Goal: Task Accomplishment & Management: Use online tool/utility

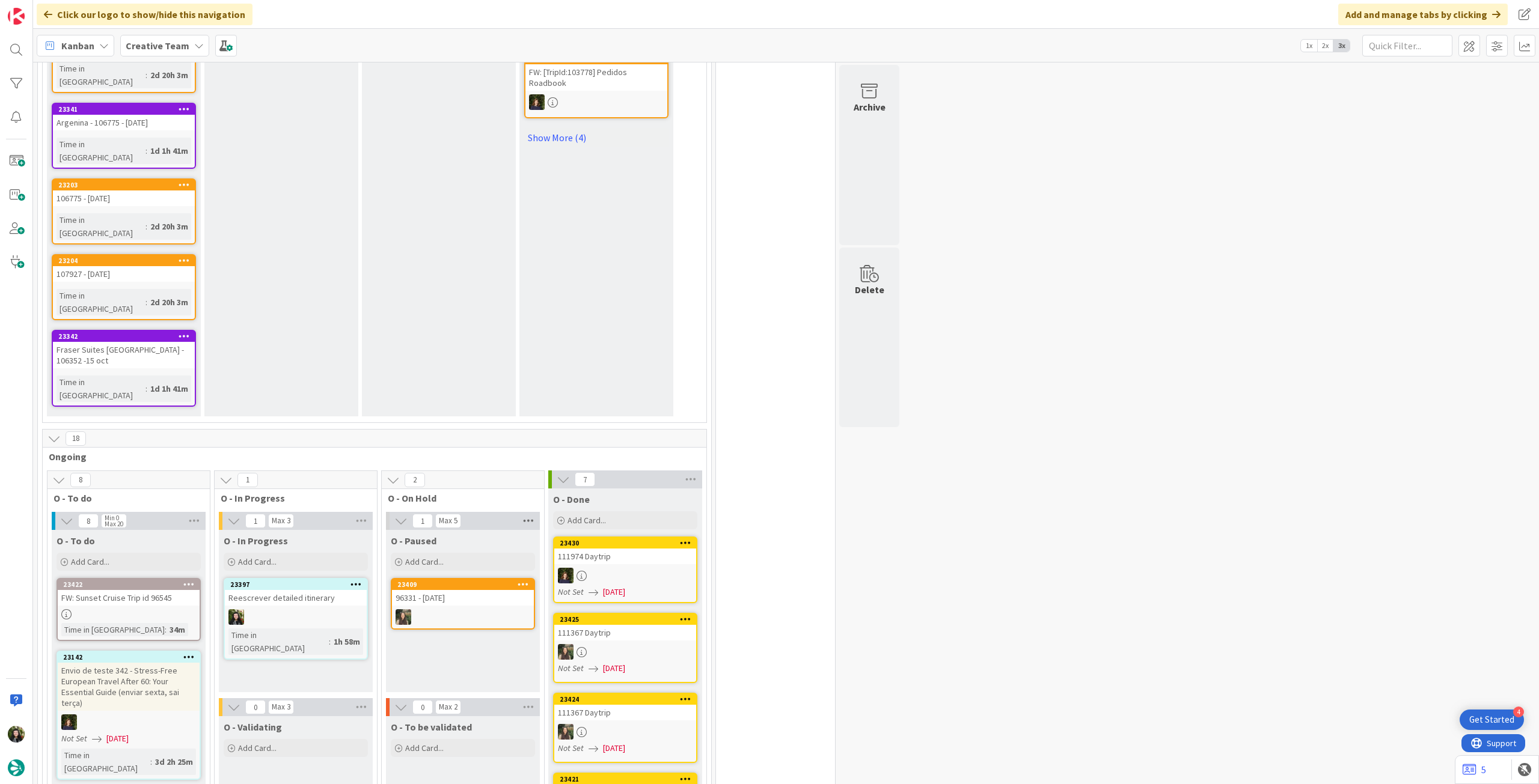
scroll to position [967, 0]
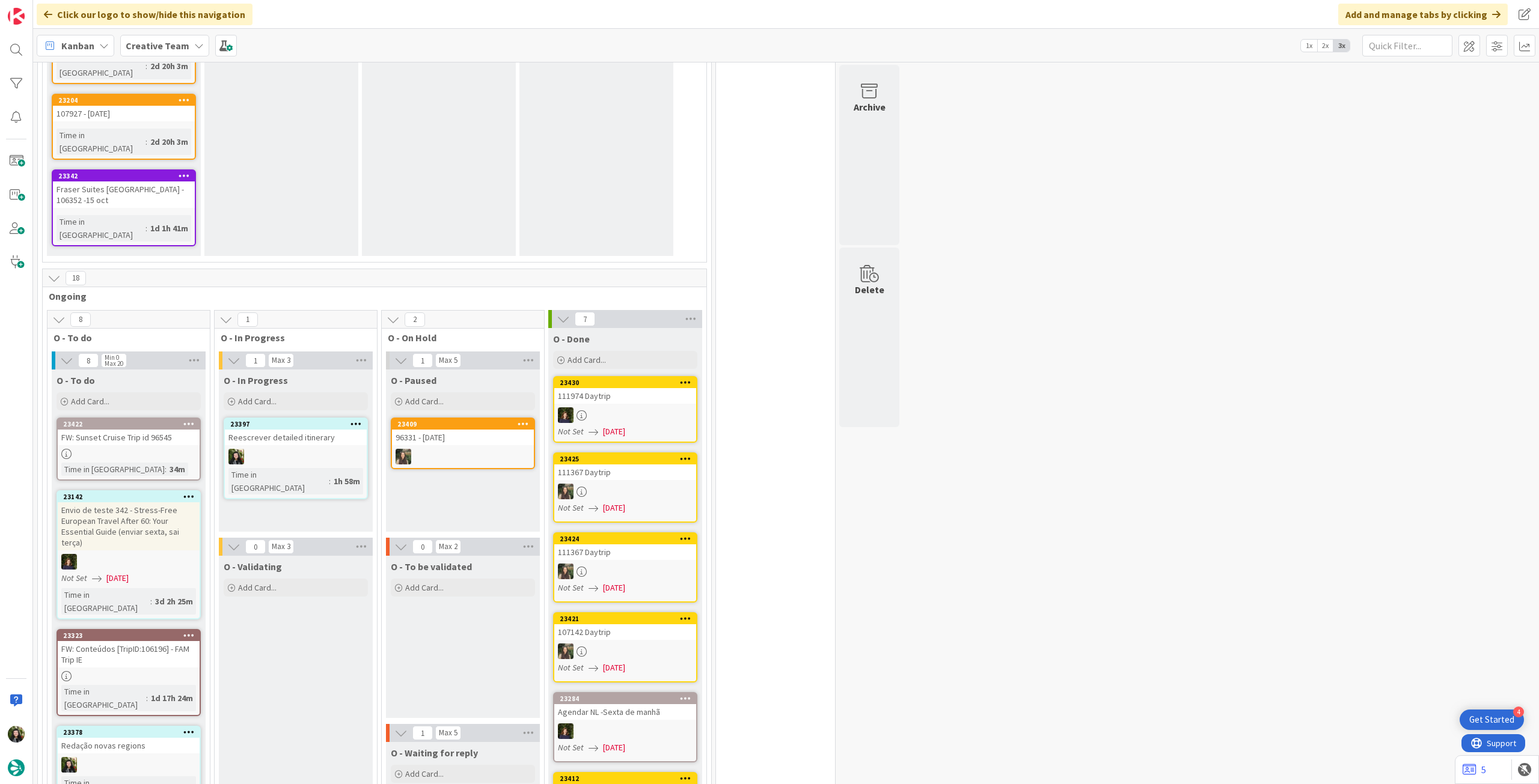
click at [331, 449] on div at bounding box center [296, 456] width 142 height 16
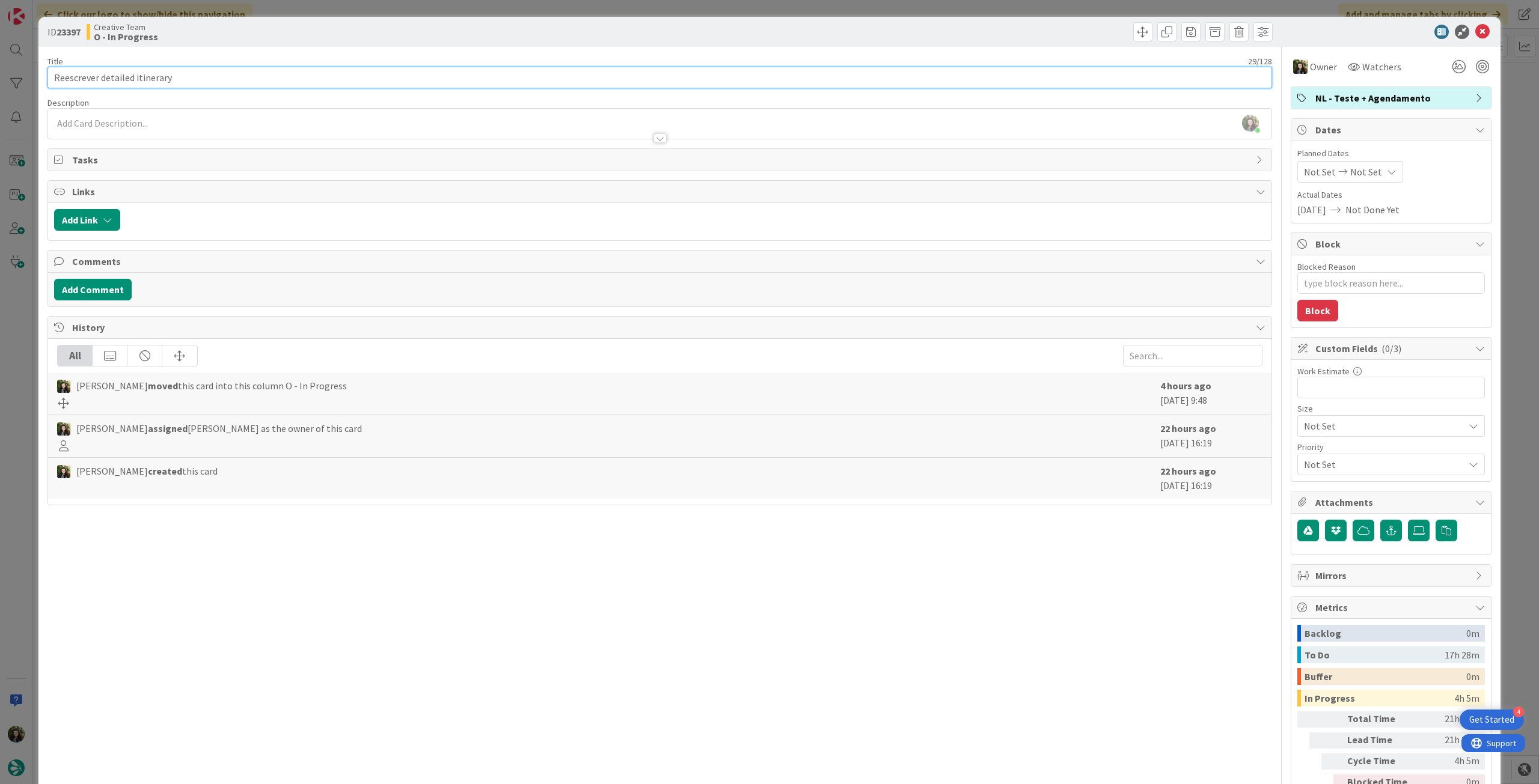
drag, startPoint x: 192, startPoint y: 84, endPoint x: 5, endPoint y: 83, distance: 187.0
click at [5, 83] on div "ID 23397 Creative Team O - In Progress Title 29 / 128 Reescrever detailed itine…" at bounding box center [770, 392] width 1539 height 784
click at [1332, 94] on span "NL - Teste + Agendamento" at bounding box center [1392, 97] width 154 height 14
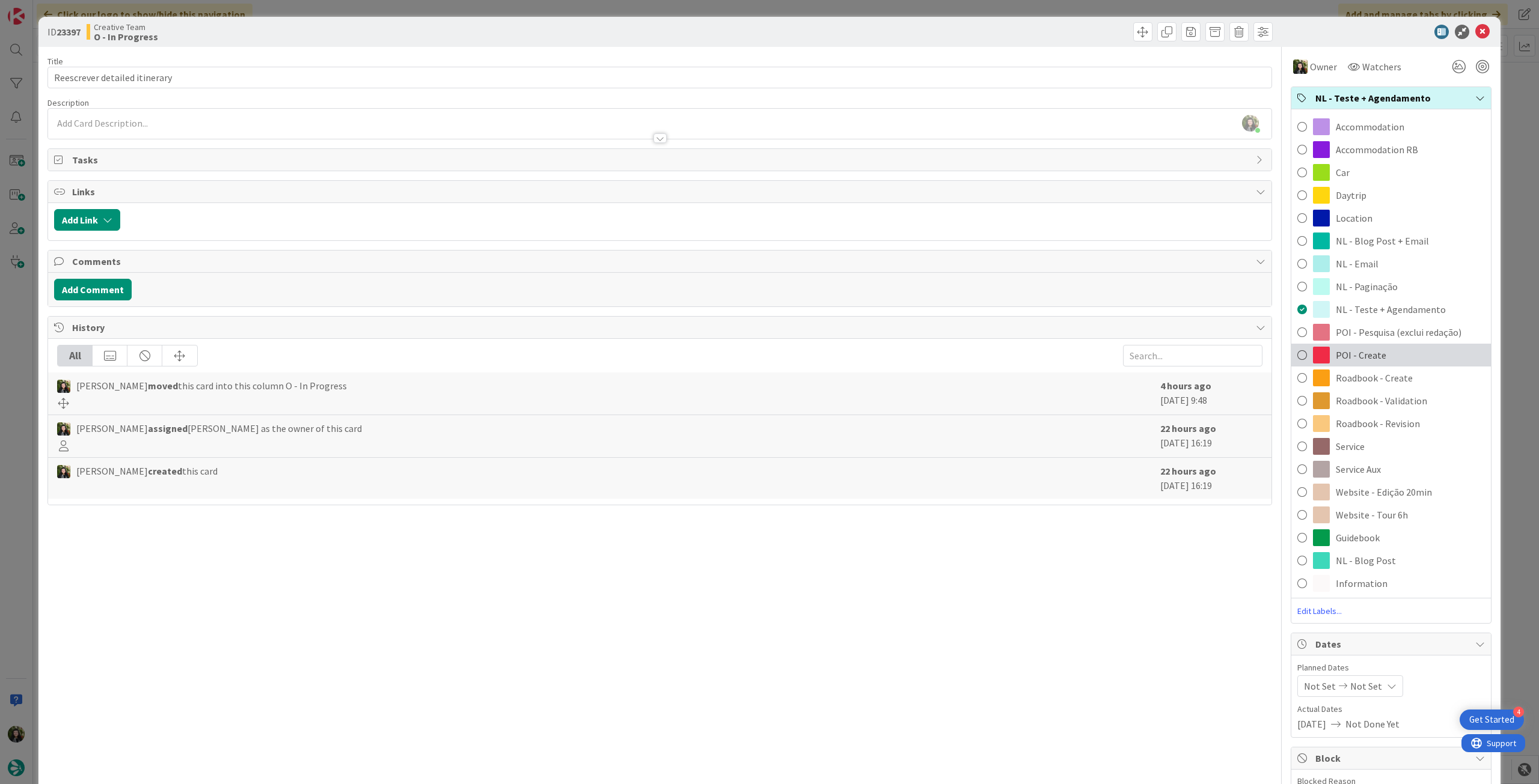
click at [1363, 350] on span "POI - Create" at bounding box center [1361, 355] width 50 height 14
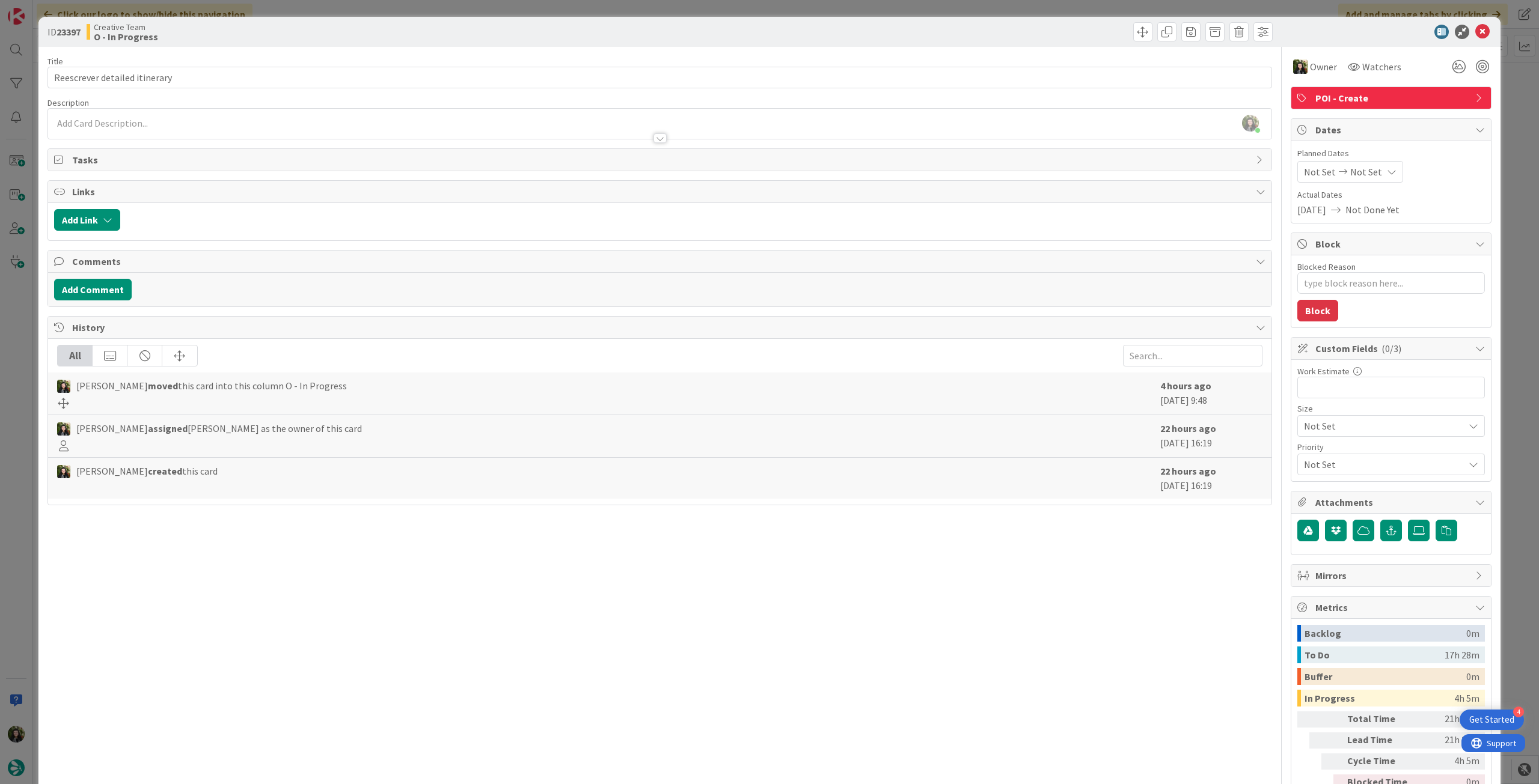
type textarea "x"
click at [1475, 31] on icon at bounding box center [1482, 31] width 14 height 14
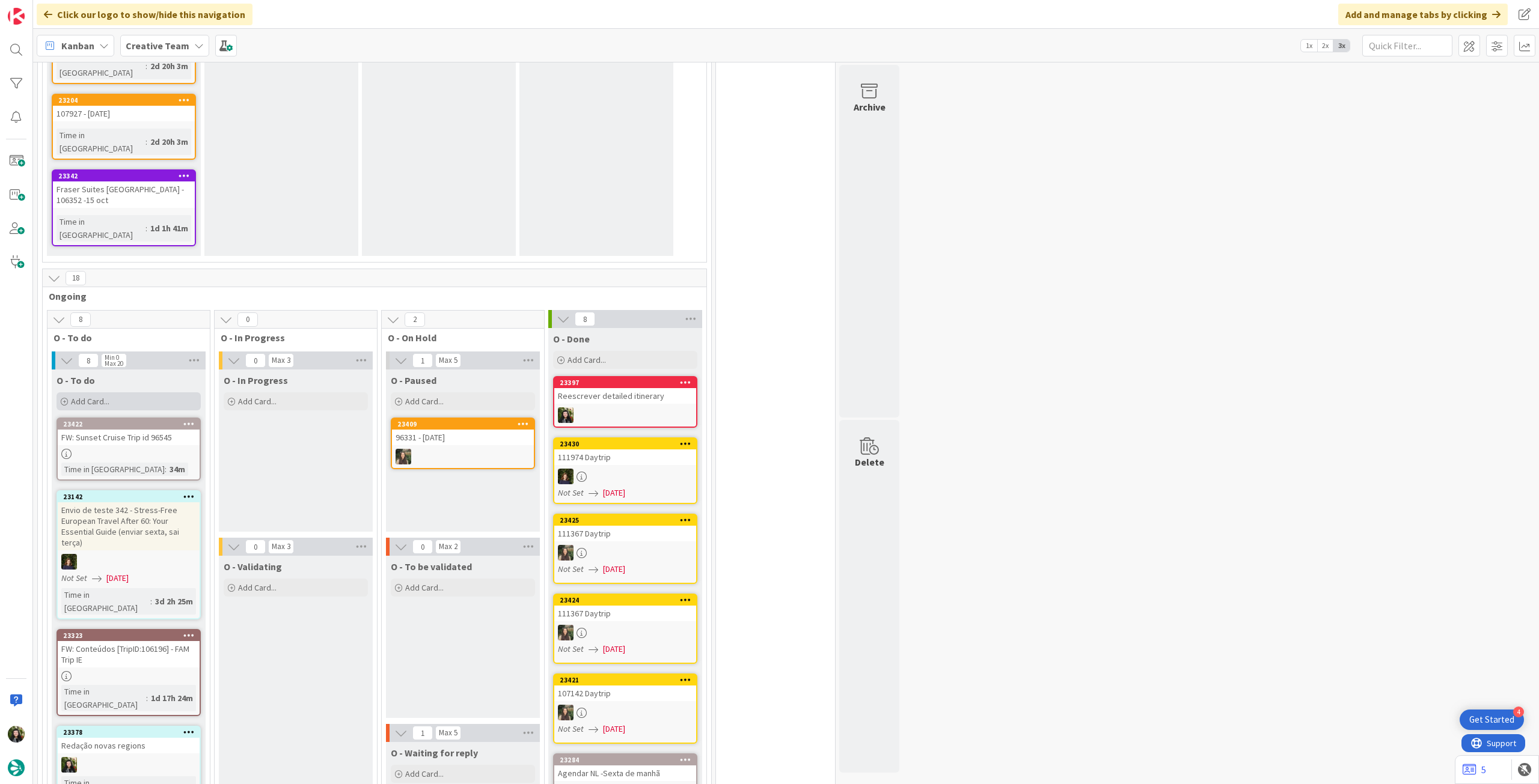
click at [157, 392] on div "Add Card..." at bounding box center [129, 401] width 144 height 18
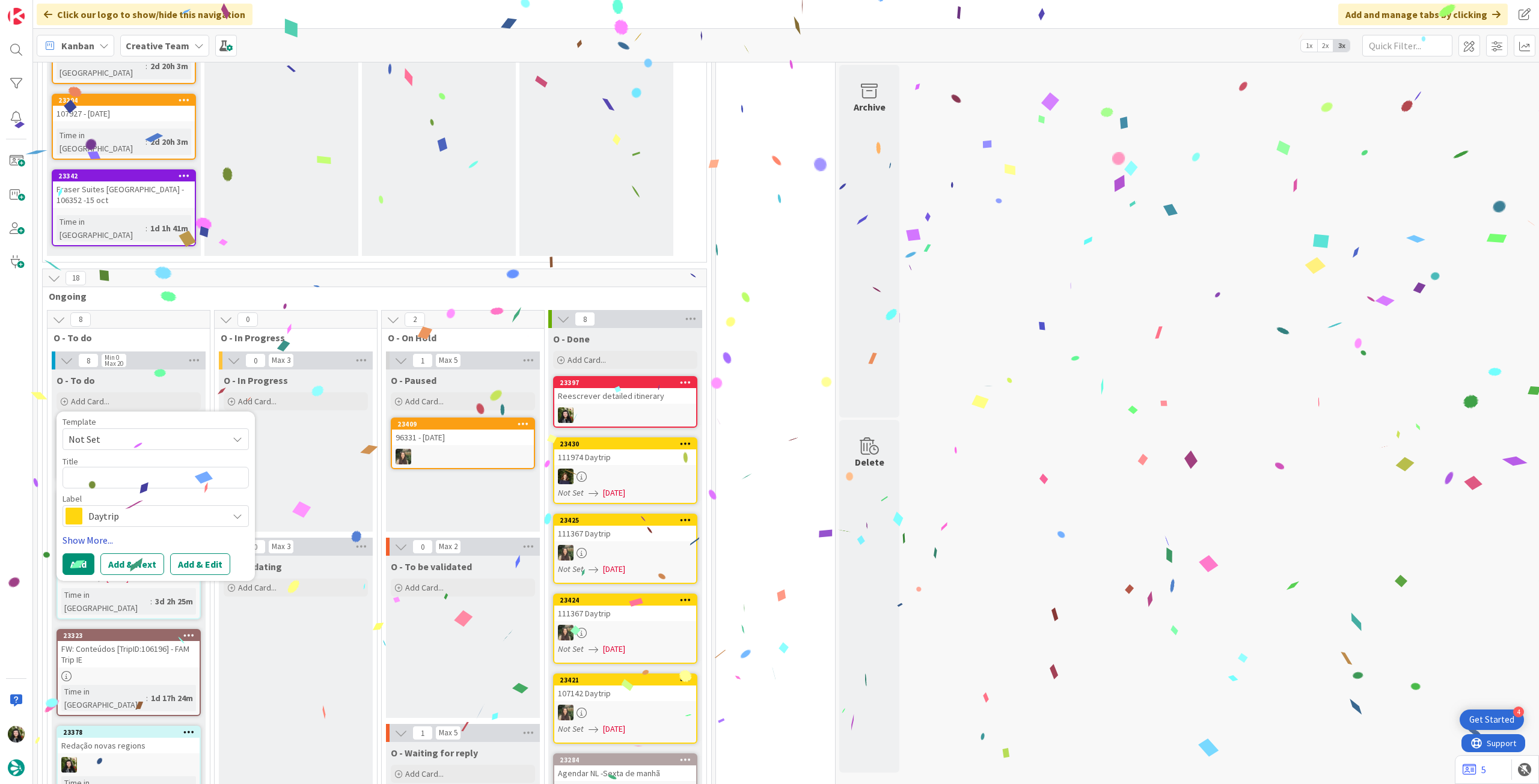
type textarea "Reescrever detailed itinerary"
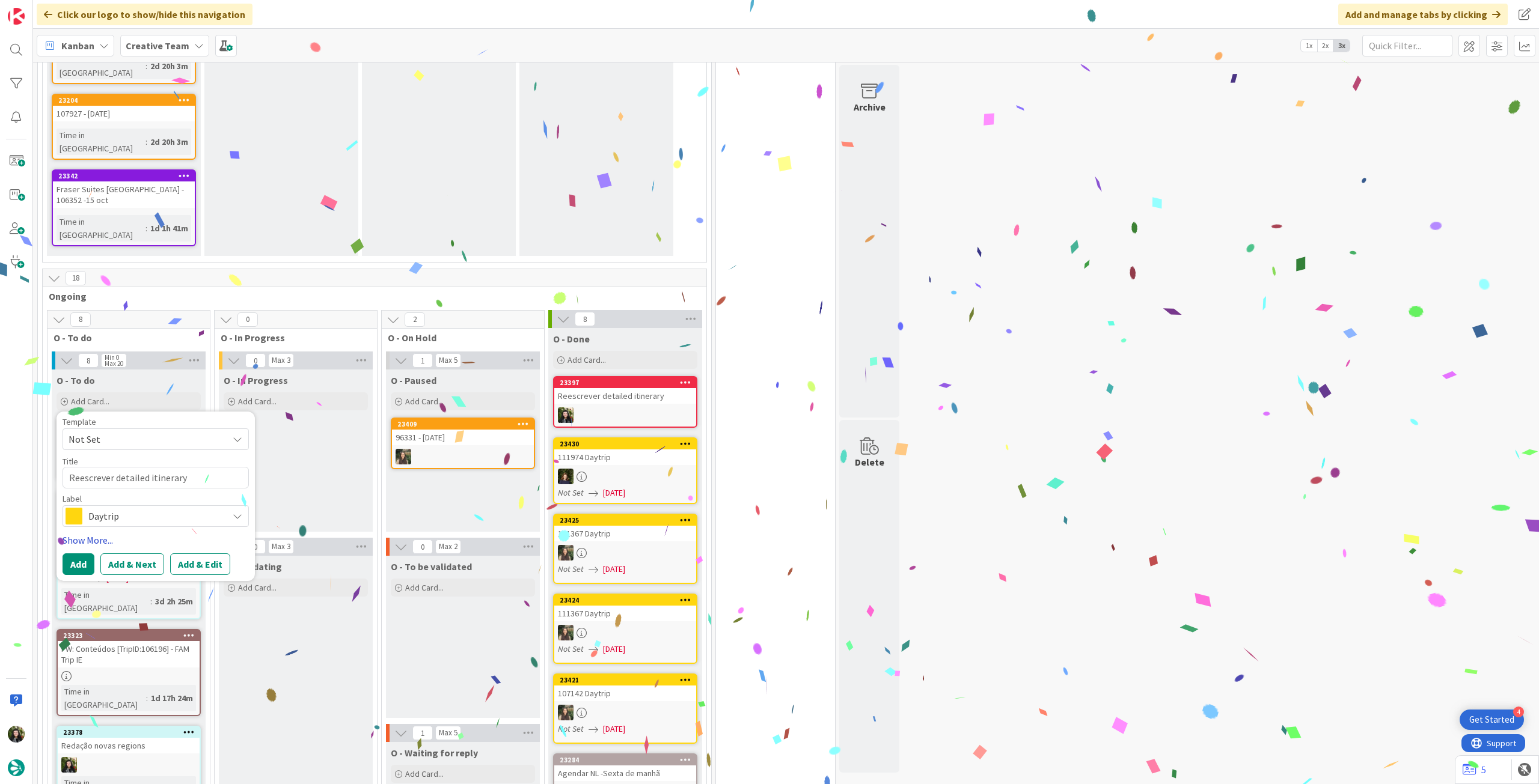
type textarea "x"
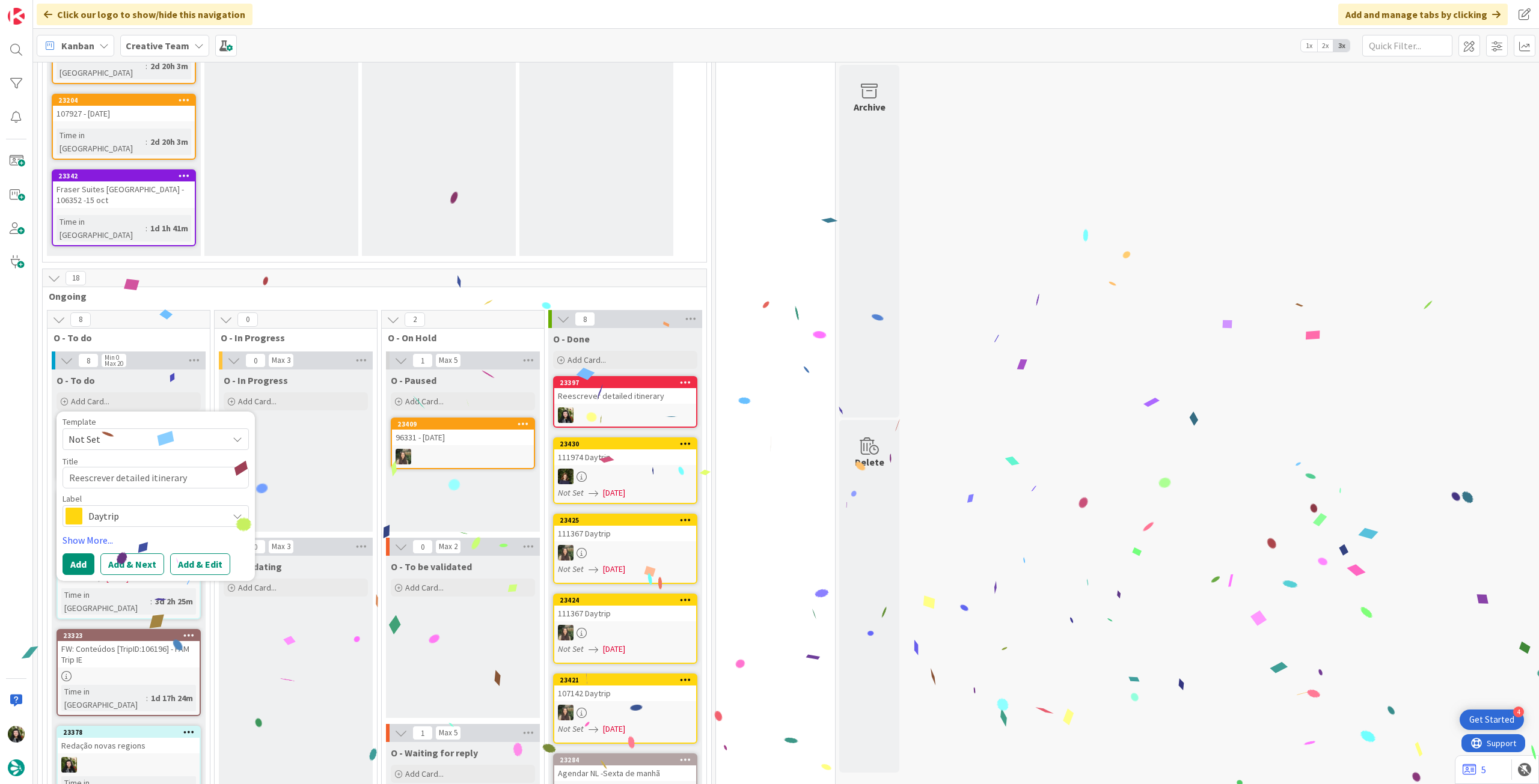
type textarea "Reescrever detailed itinerary"
click at [144, 507] on span "Daytrip" at bounding box center [155, 516] width 134 height 17
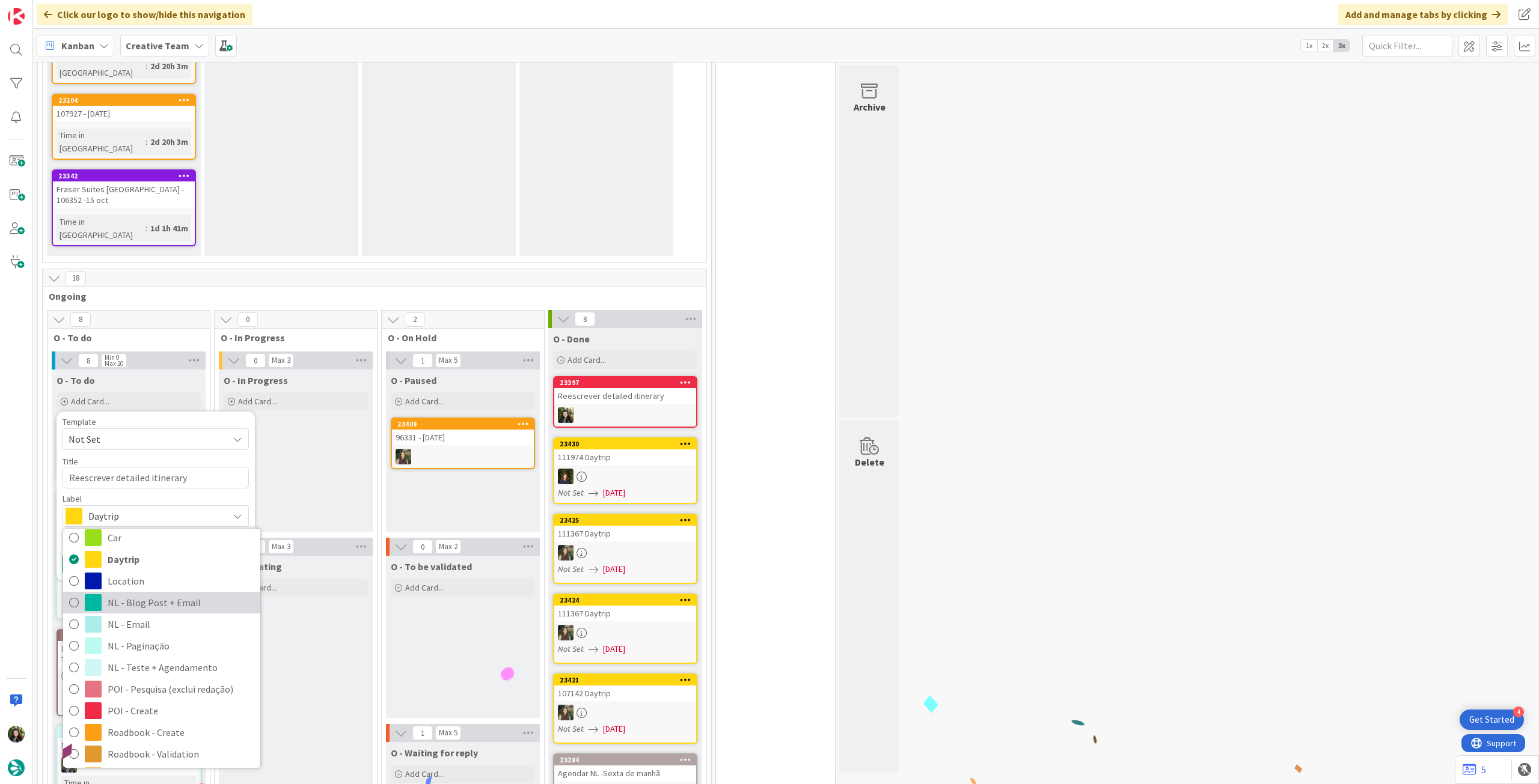
scroll to position [80, 0]
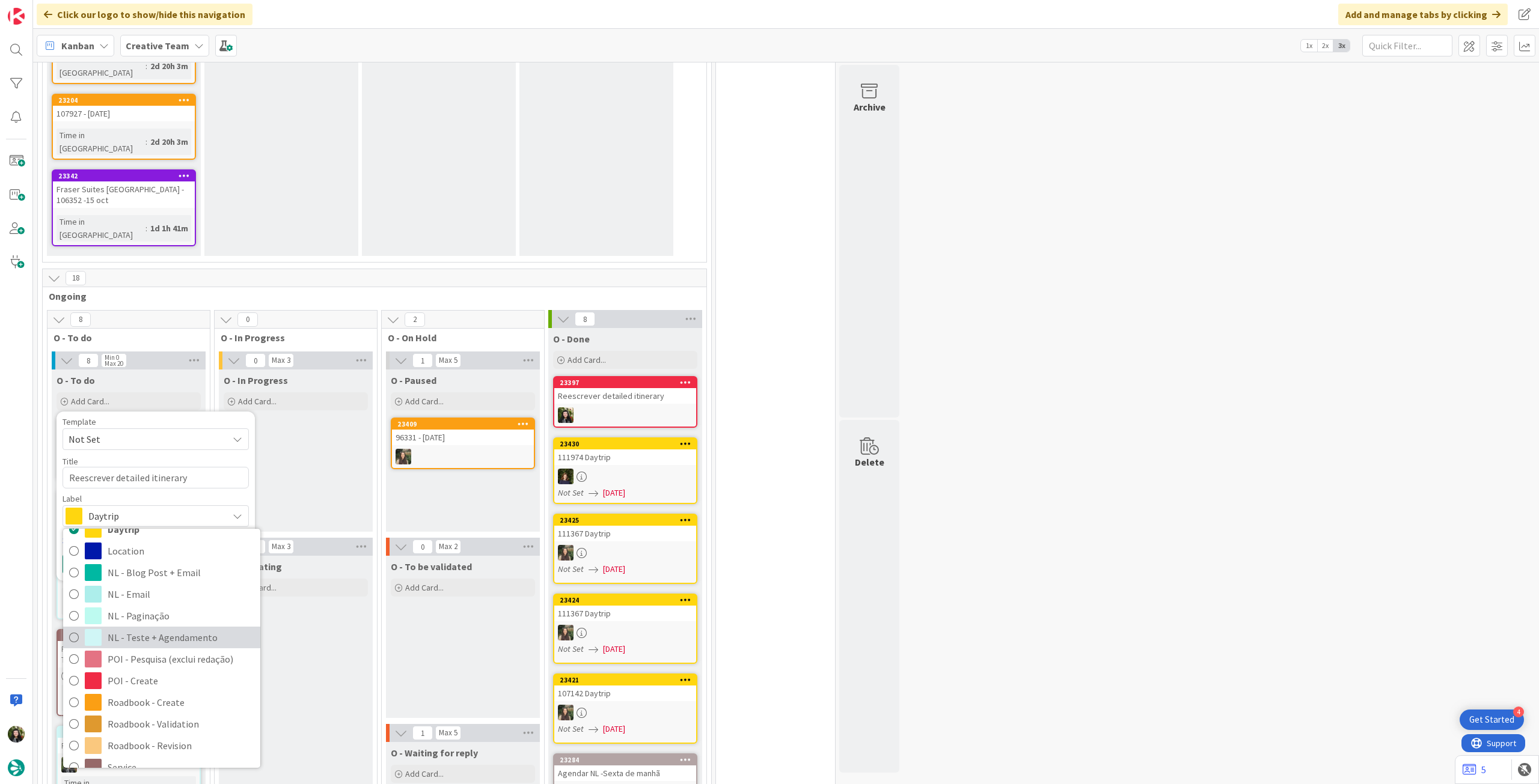
click at [165, 629] on span "NL - Teste + Agendamento" at bounding box center [181, 638] width 147 height 18
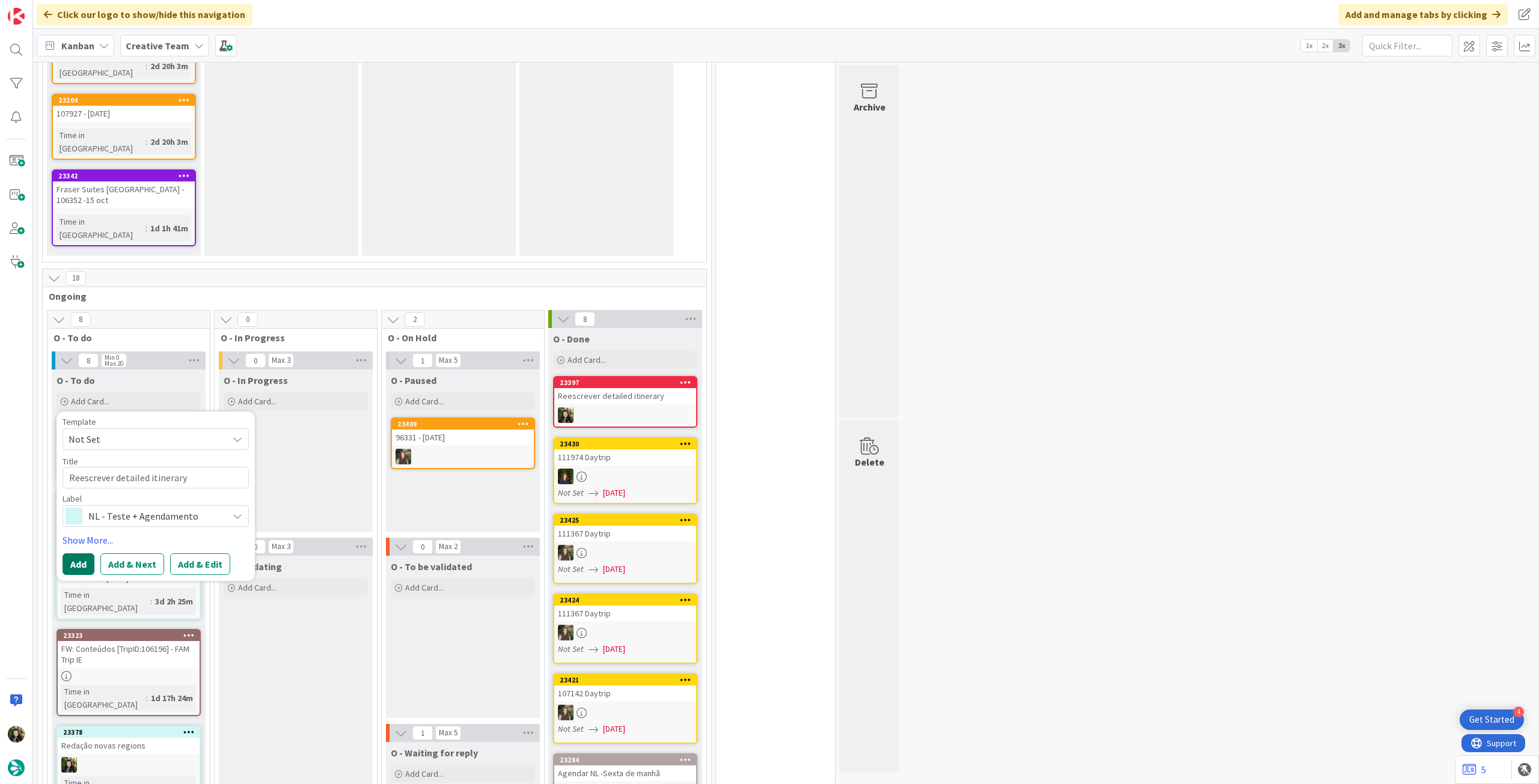
click at [84, 553] on button "Add" at bounding box center [78, 564] width 32 height 22
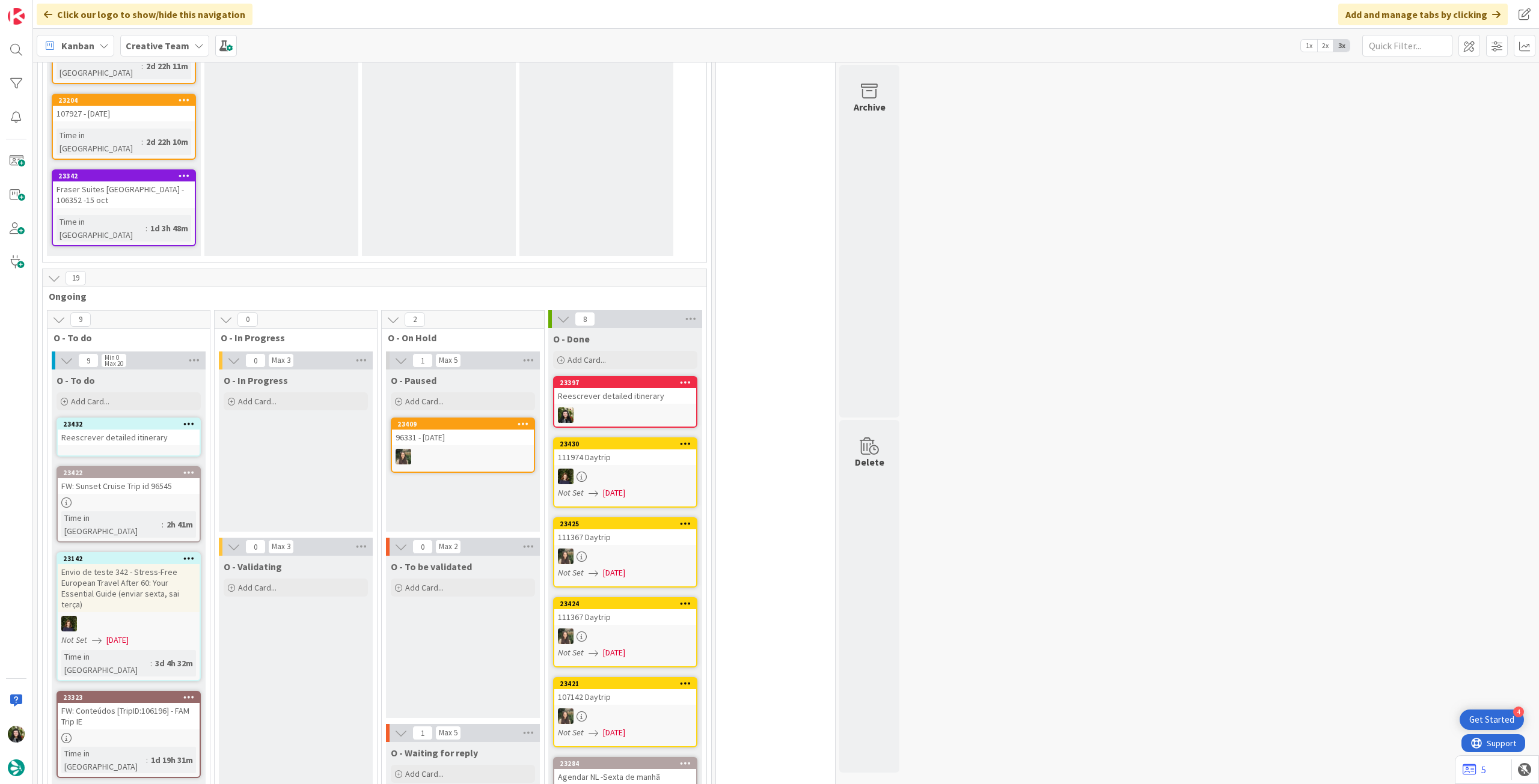
click at [108, 430] on div "Reescrever detailed itinerary" at bounding box center [129, 437] width 142 height 16
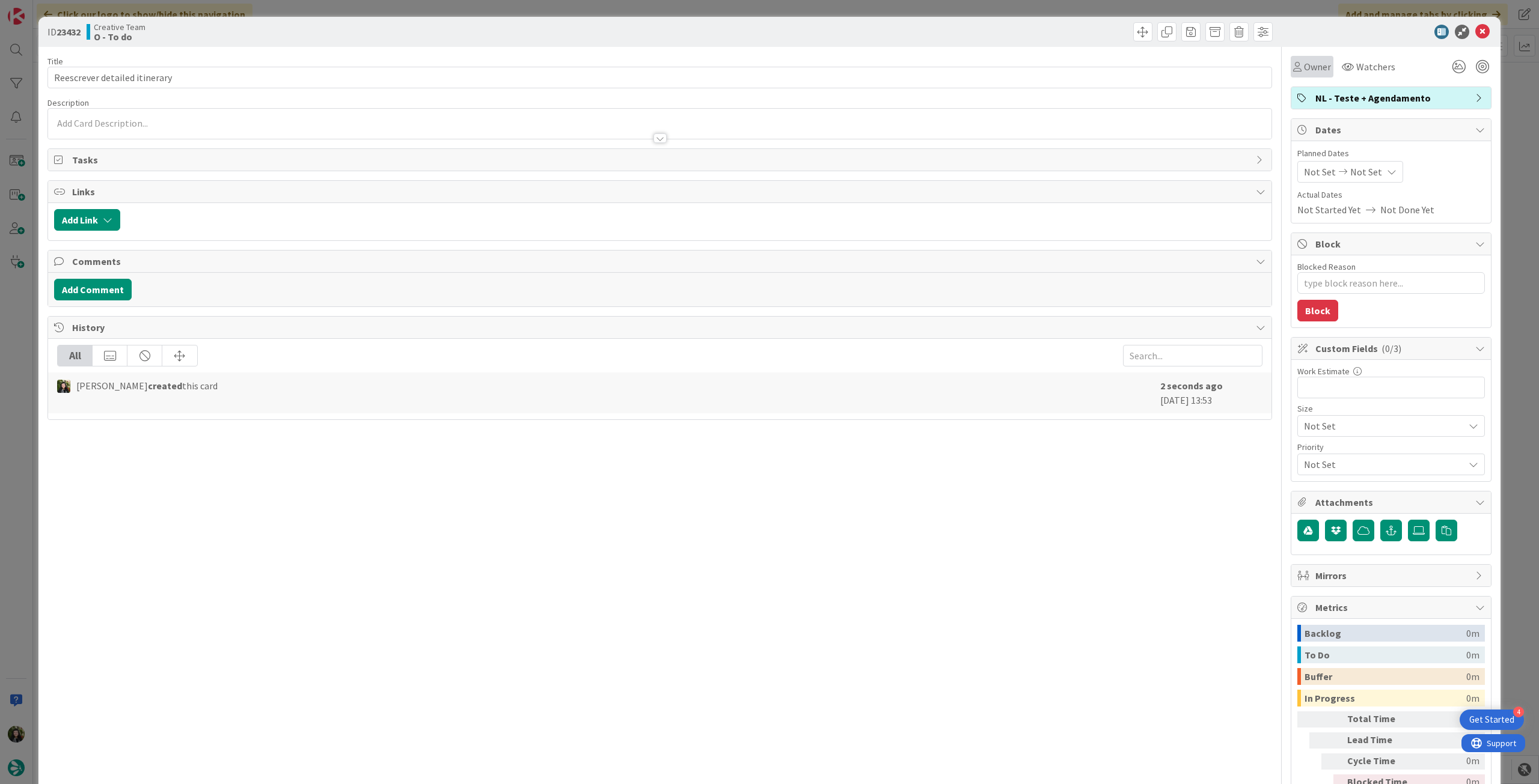
click at [1304, 70] on span "Owner" at bounding box center [1317, 66] width 27 height 14
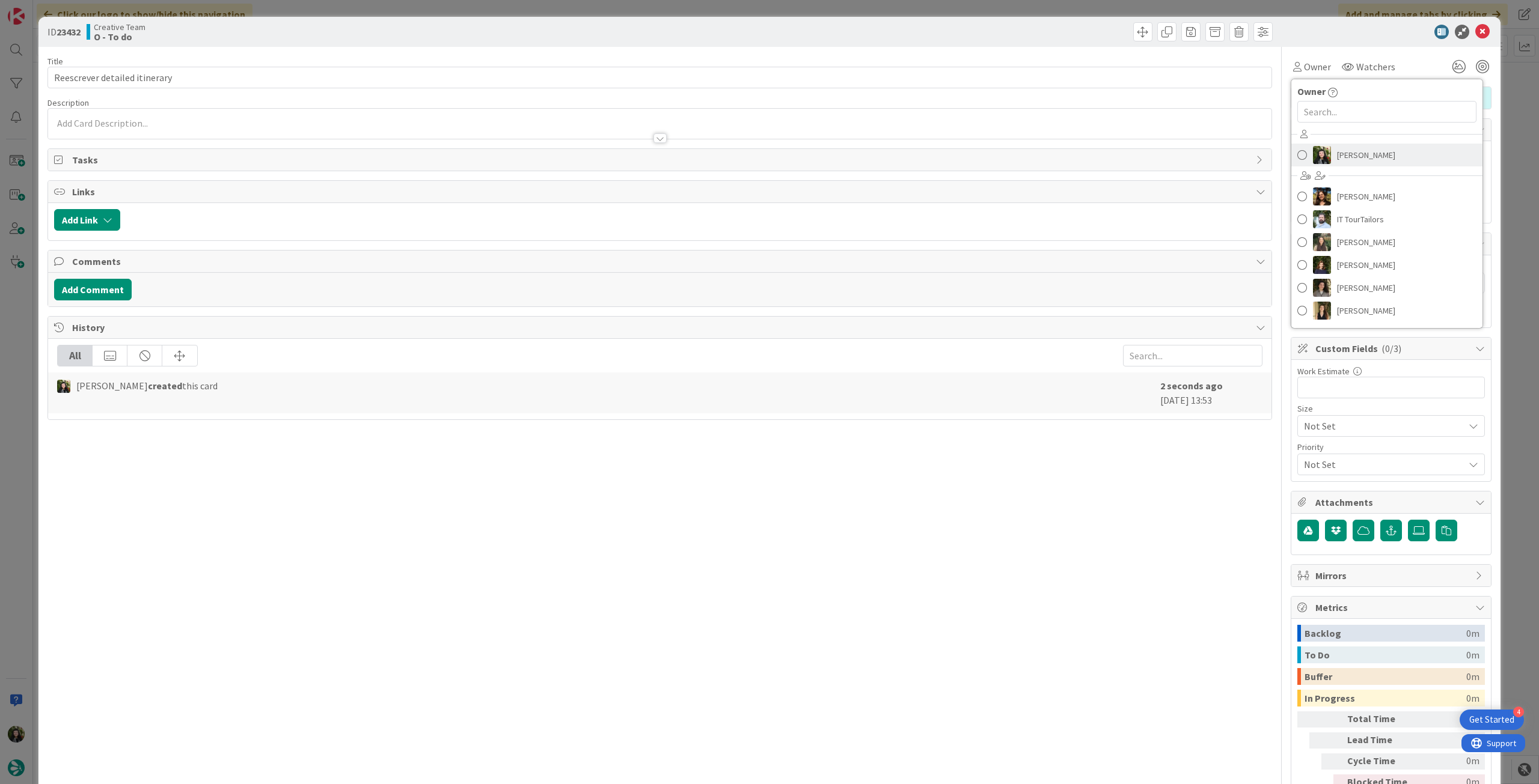
click at [1349, 159] on span "[PERSON_NAME]" at bounding box center [1367, 155] width 59 height 18
type textarea "x"
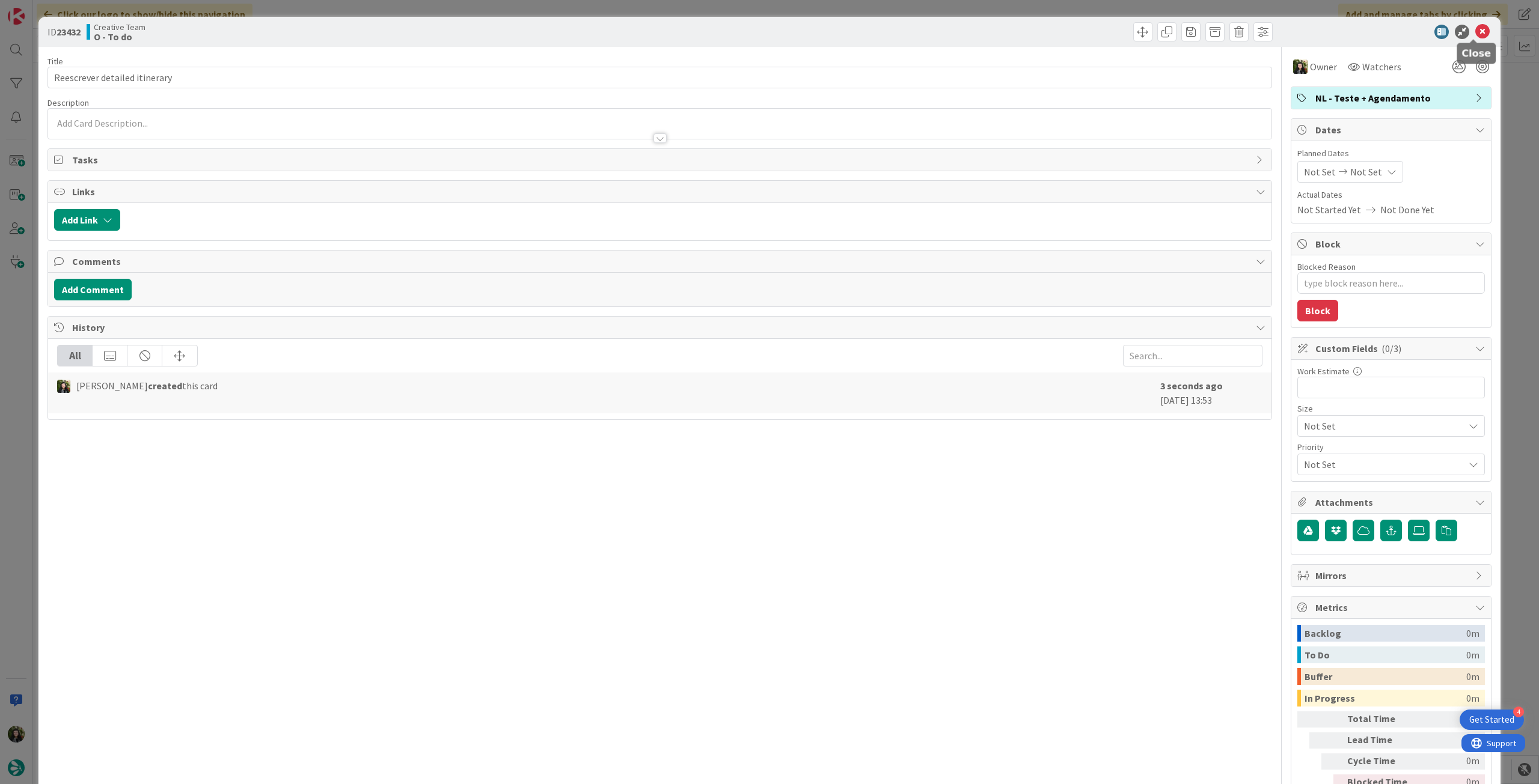
click at [1475, 27] on icon at bounding box center [1482, 31] width 14 height 14
